Goal: Information Seeking & Learning: Understand process/instructions

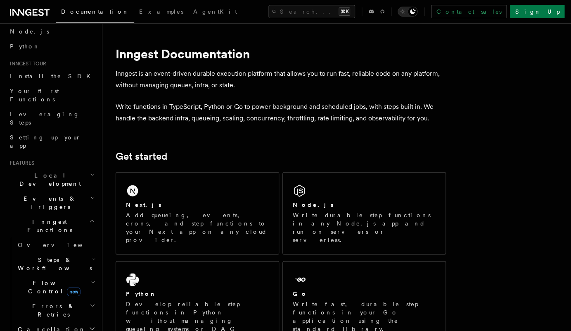
scroll to position [51, 0]
click at [62, 213] on h2 "Inngest Functions" at bounding box center [52, 224] width 90 height 23
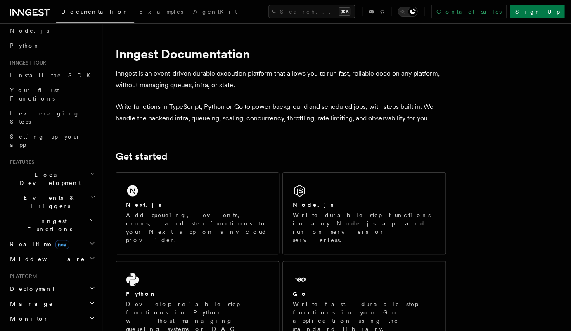
click at [50, 193] on span "Events & Triggers" at bounding box center [48, 201] width 83 height 17
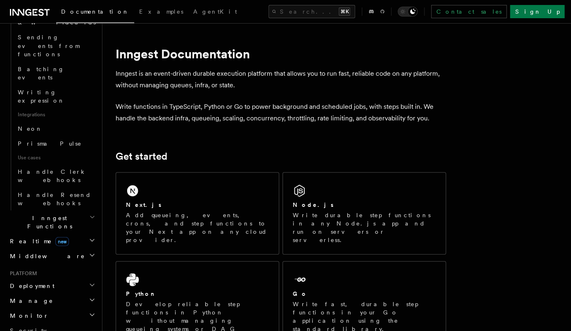
scroll to position [467, 0]
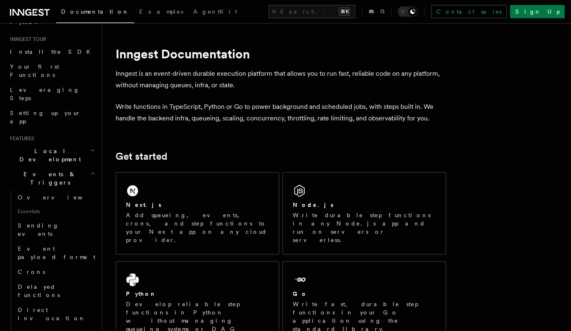
scroll to position [33, 0]
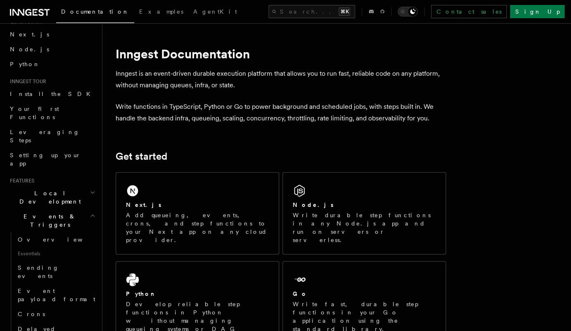
click at [45, 212] on span "Events & Triggers" at bounding box center [48, 220] width 83 height 17
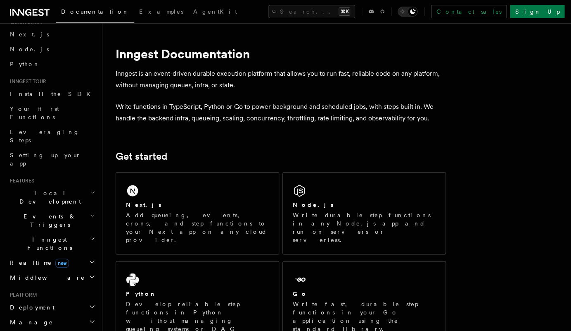
click at [37, 235] on span "Inngest Functions" at bounding box center [48, 243] width 83 height 17
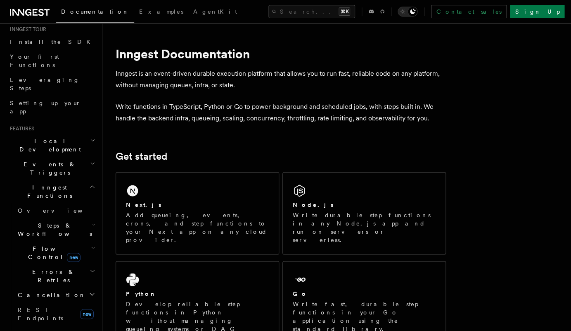
scroll to position [91, 0]
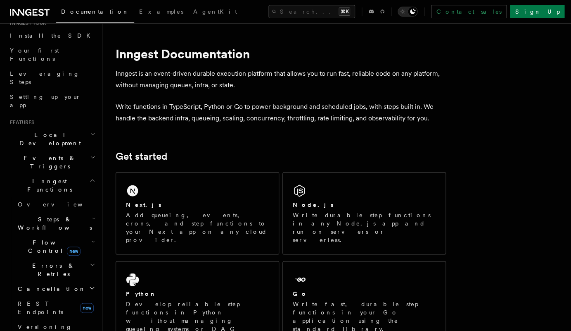
click at [41, 215] on span "Steps & Workflows" at bounding box center [53, 223] width 78 height 17
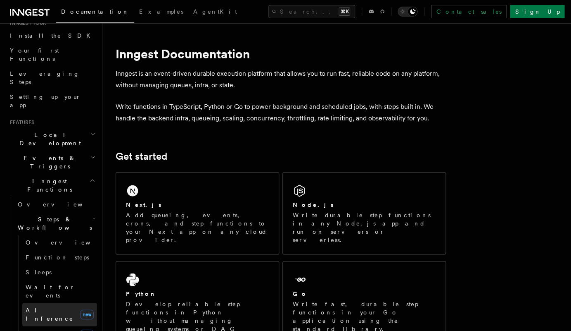
click at [40, 307] on span "AI Inference" at bounding box center [50, 314] width 48 height 15
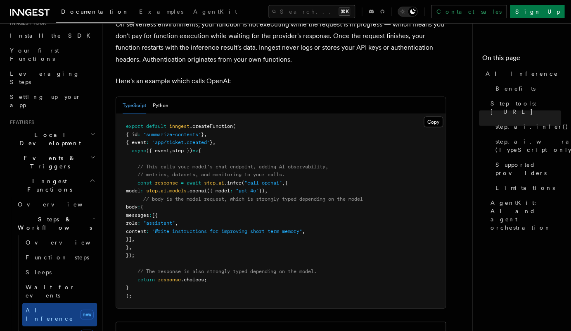
scroll to position [424, 0]
drag, startPoint x: 153, startPoint y: 136, endPoint x: 207, endPoint y: 136, distance: 53.3
click at [201, 136] on span ""summarize-contents"" at bounding box center [172, 135] width 58 height 6
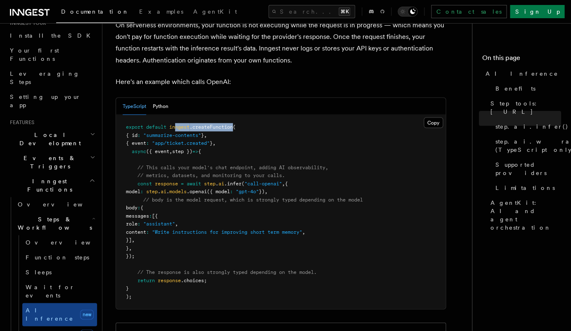
drag, startPoint x: 176, startPoint y: 127, endPoint x: 235, endPoint y: 127, distance: 58.3
click at [235, 127] on span "export default inngest .createFunction (" at bounding box center [181, 127] width 110 height 6
drag, startPoint x: 155, startPoint y: 143, endPoint x: 218, endPoint y: 143, distance: 62.4
click at [216, 143] on span "{ event : "app/ticket.created" } ," at bounding box center [171, 143] width 90 height 6
drag, startPoint x: 135, startPoint y: 182, endPoint x: 214, endPoint y: 251, distance: 104.8
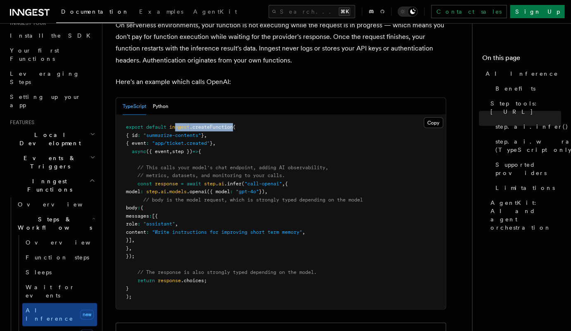
click at [214, 251] on pre "export default inngest .createFunction ( { id : "summarize-contents" } , { even…" at bounding box center [281, 211] width 330 height 194
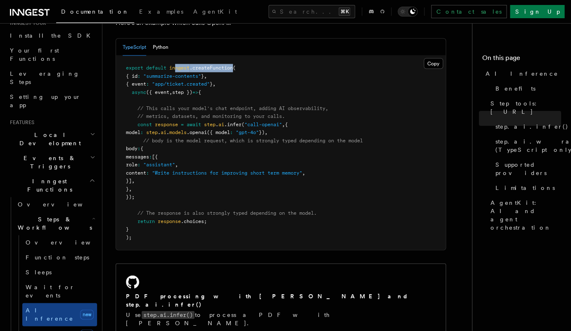
scroll to position [483, 0]
click at [281, 178] on pre "export default inngest .createFunction ( { id : "summarize-contents" } , { even…" at bounding box center [281, 152] width 330 height 194
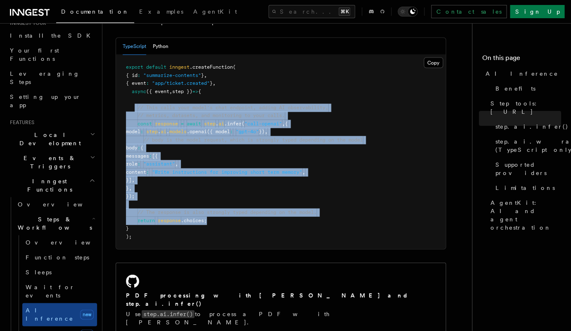
drag, startPoint x: 136, startPoint y: 107, endPoint x: 242, endPoint y: 221, distance: 155.8
click at [242, 221] on pre "export default inngest .createFunction ( { id : "summarize-contents" } , { even…" at bounding box center [281, 152] width 330 height 194
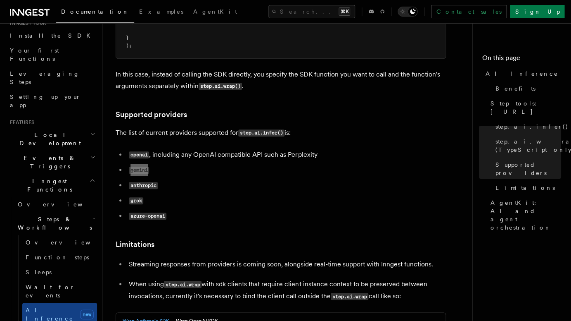
scroll to position [1023, 0]
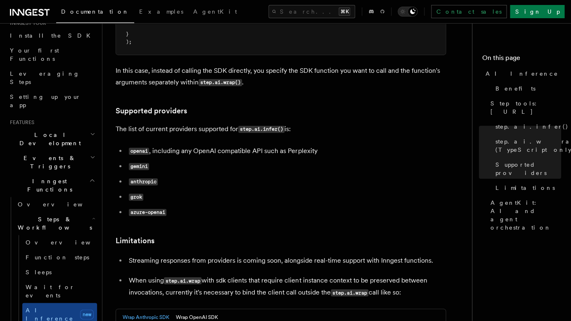
click at [139, 163] on code "gemini" at bounding box center [139, 166] width 20 height 7
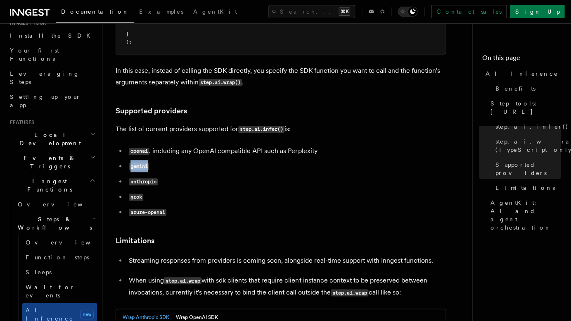
click at [139, 163] on code "gemini" at bounding box center [139, 166] width 20 height 7
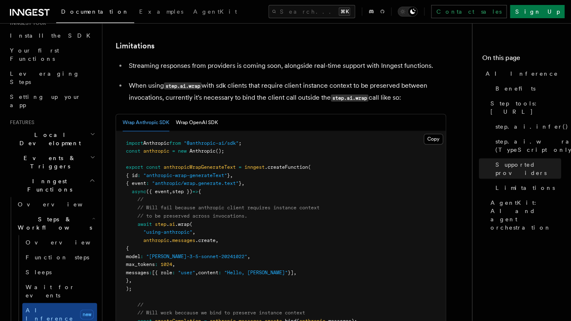
scroll to position [1217, 0]
click at [202, 114] on button "Wrap OpenAI SDK" at bounding box center [197, 122] width 42 height 17
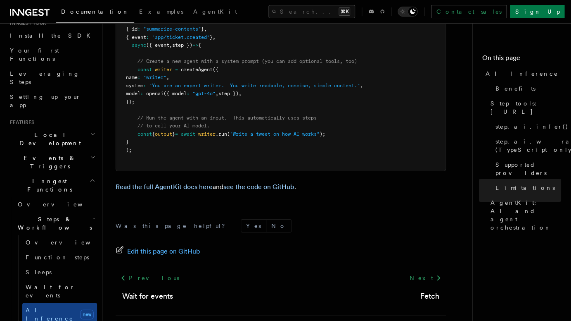
scroll to position [2653, 0]
click at [251, 183] on link "see the code on GitHub" at bounding box center [259, 187] width 71 height 8
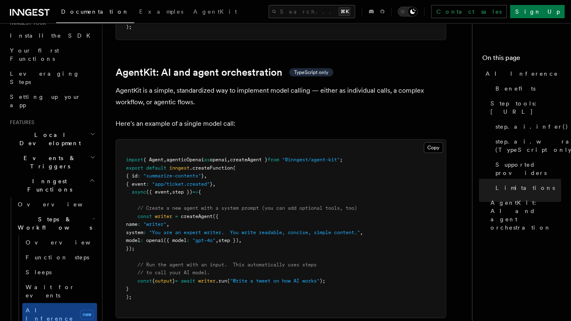
scroll to position [2508, 0]
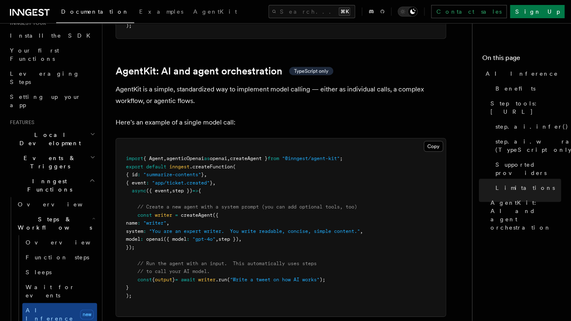
click at [297, 117] on p "Here's an example of a single model call:" at bounding box center [281, 123] width 331 height 12
click at [258, 117] on p "Here's an example of a single model call:" at bounding box center [281, 123] width 331 height 12
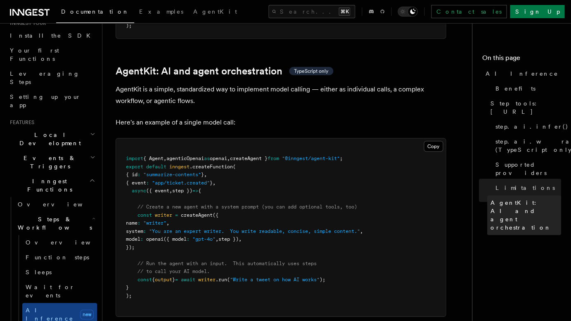
click at [516, 198] on span "AgentKit: AI and agent orchestration" at bounding box center [526, 214] width 71 height 33
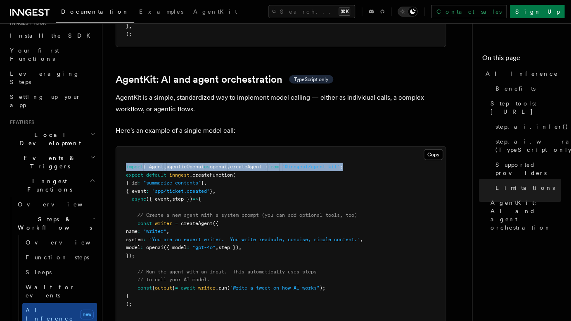
copy span "import { Agent , agenticOpenai as openai , createAgent } from "@inngest/agent-k…"
drag, startPoint x: 400, startPoint y: 134, endPoint x: 125, endPoint y: 135, distance: 274.4
click at [125, 147] on pre "import { Agent , agenticOpenai as openai , createAgent } from "@inngest/agent-k…" at bounding box center [281, 236] width 330 height 178
click at [180, 164] on span "agenticOpenai" at bounding box center [186, 167] width 38 height 6
click at [175, 164] on span "agenticOpenai" at bounding box center [186, 167] width 38 height 6
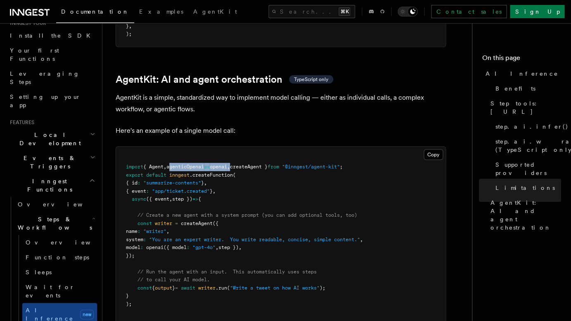
copy span "agenticOpenai as openai ,"
drag, startPoint x: 174, startPoint y: 134, endPoint x: 245, endPoint y: 132, distance: 70.7
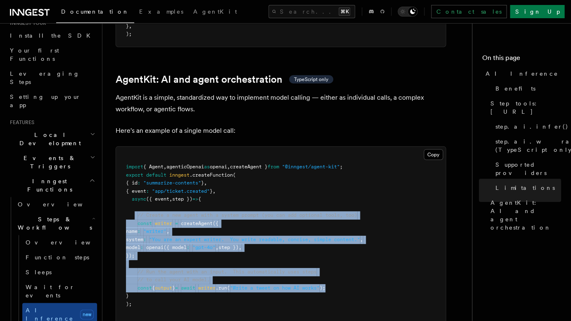
copy code "// Create a new agent with a system prompt (you can add optional tools, too) co…"
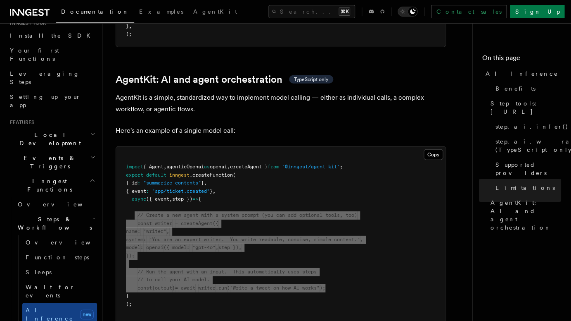
drag, startPoint x: 136, startPoint y: 183, endPoint x: 359, endPoint y: 251, distance: 233.4
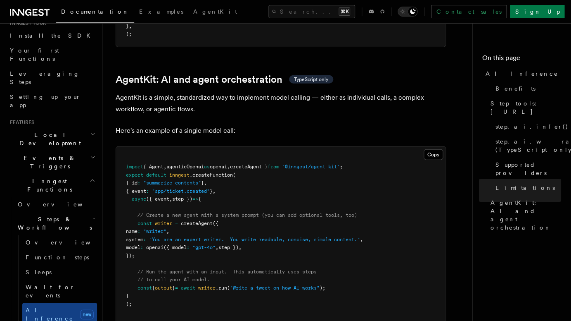
click at [266, 172] on pre "import { Agent , agenticOpenai as openai , createAgent } from "@inngest/agent-k…" at bounding box center [281, 236] width 330 height 178
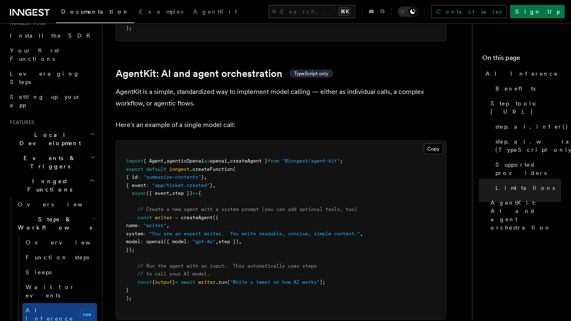
scroll to position [2543, 0]
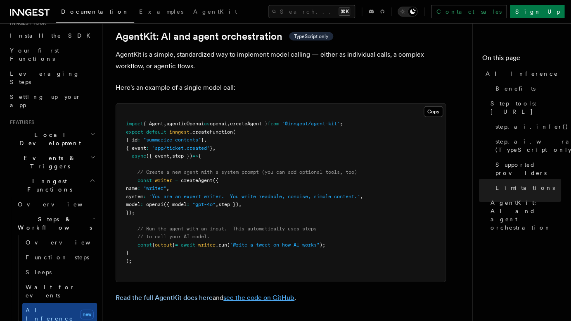
click at [250, 293] on link "see the code on GitHub" at bounding box center [259, 297] width 71 height 8
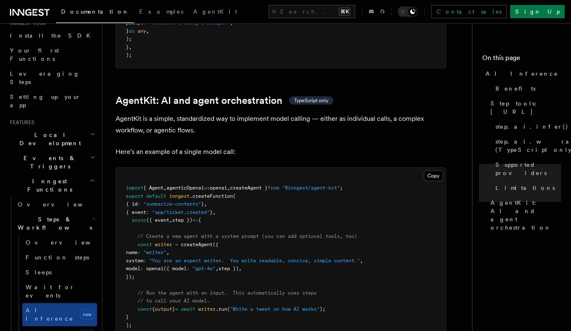
scroll to position [2482, 0]
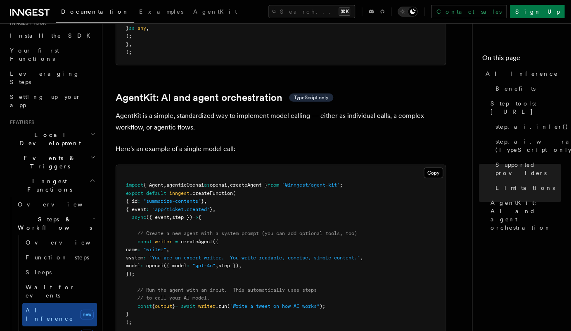
click at [161, 182] on span "{ Agent" at bounding box center [153, 185] width 20 height 6
click at [191, 182] on span "agenticOpenai" at bounding box center [186, 185] width 38 height 6
click at [227, 182] on span "openai" at bounding box center [218, 185] width 17 height 6
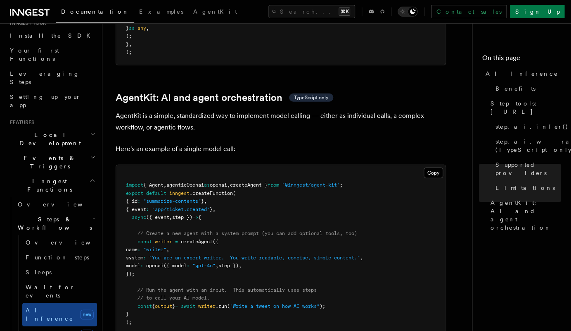
click at [227, 182] on span "openai" at bounding box center [218, 185] width 17 height 6
click at [267, 182] on span "createAgent }" at bounding box center [249, 185] width 38 height 6
click at [153, 287] on span "// Run the agent with an input. This automatically uses steps" at bounding box center [227, 290] width 179 height 6
click at [183, 257] on pre "import { Agent , agenticOpenai as openai , createAgent } from "@inngest/agent-k…" at bounding box center [281, 254] width 330 height 178
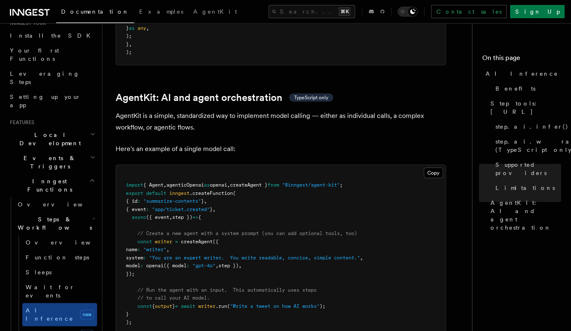
click at [271, 287] on span "// Run the agent with an input. This automatically uses steps" at bounding box center [227, 290] width 179 height 6
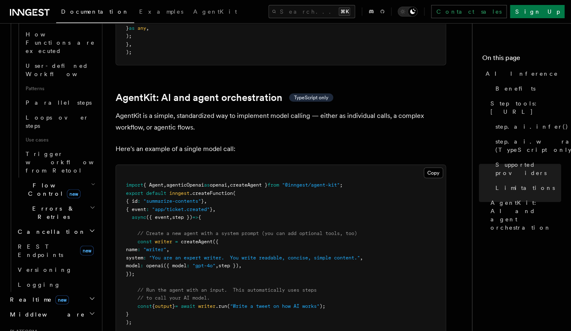
scroll to position [503, 0]
